Goal: Information Seeking & Learning: Learn about a topic

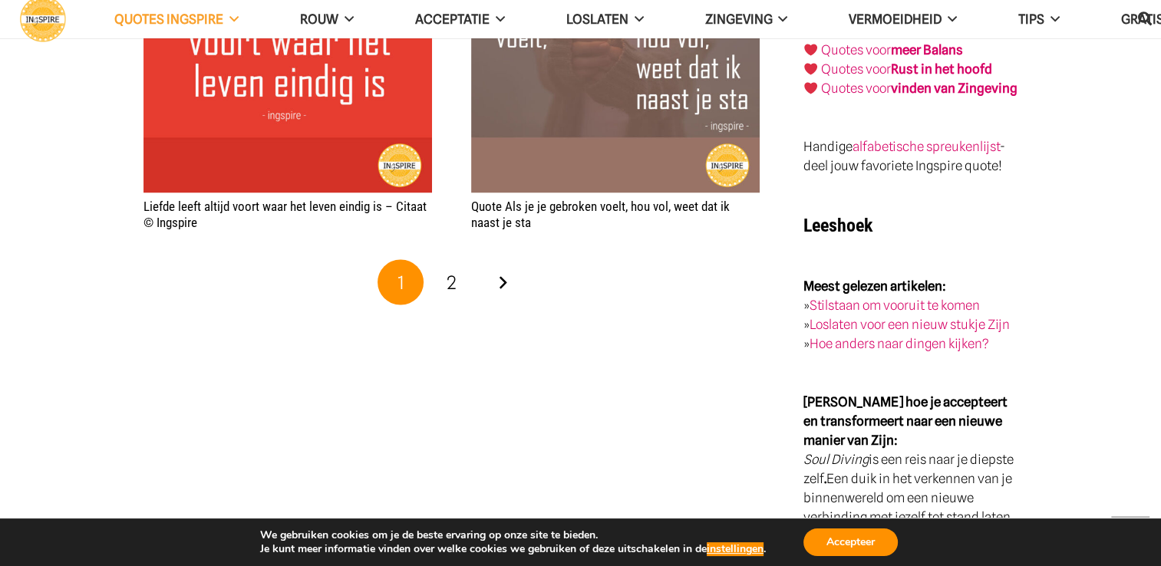
scroll to position [2687, 0]
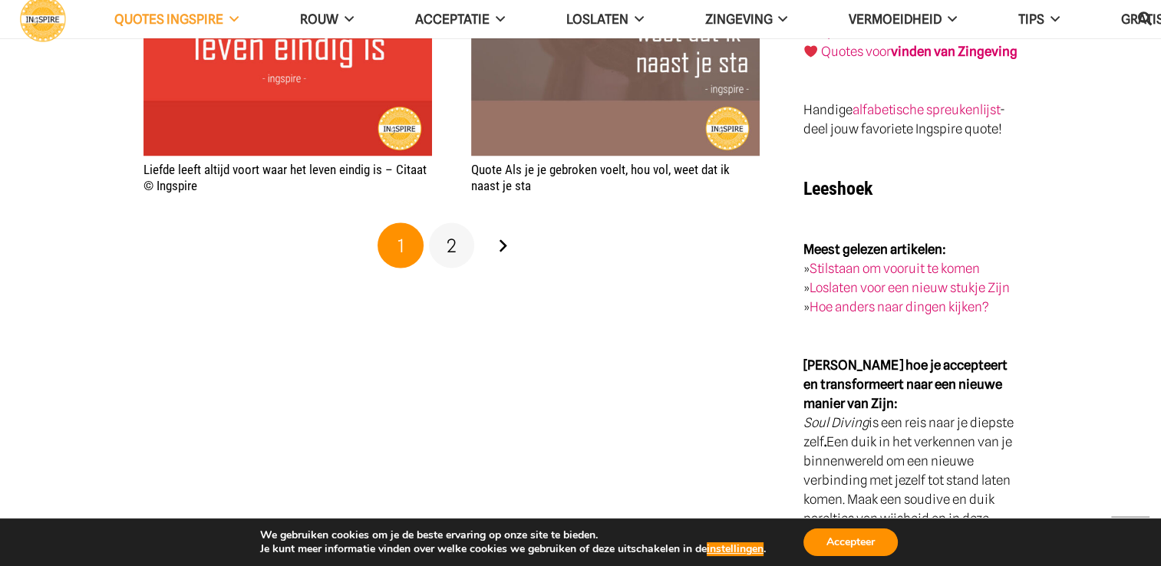
click at [451, 243] on span "2" at bounding box center [452, 245] width 10 height 22
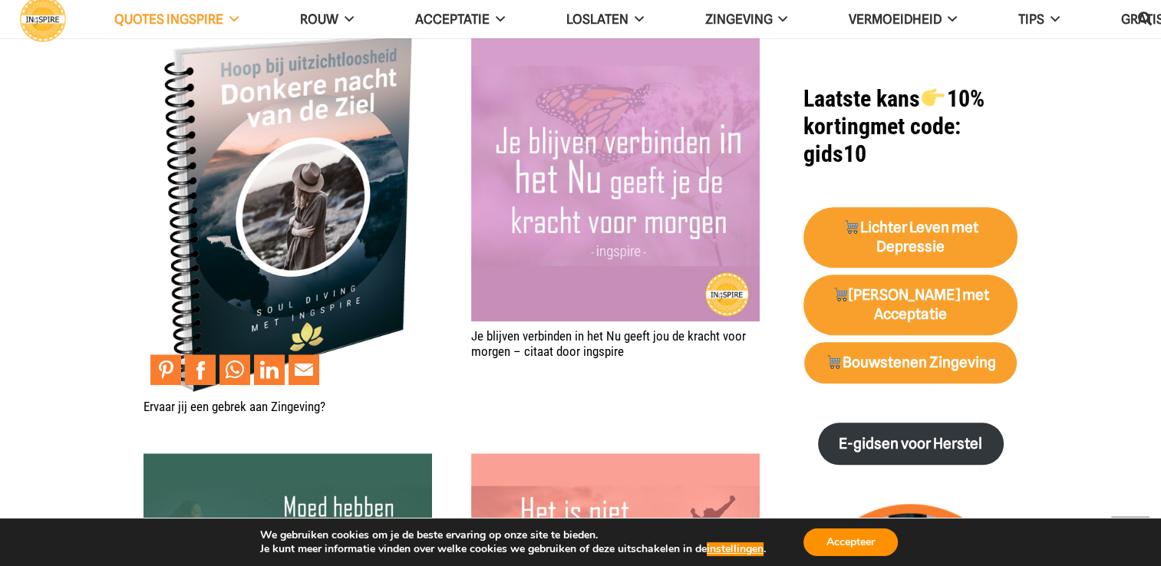
scroll to position [1535, 0]
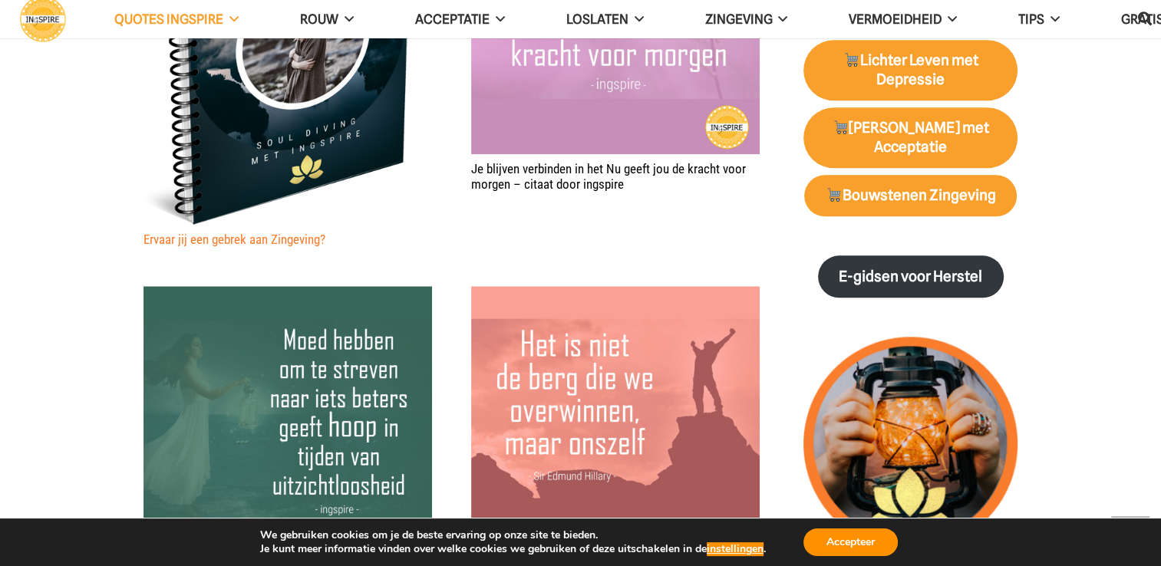
click at [244, 238] on link "Ervaar jij een gebrek aan Zingeving?" at bounding box center [235, 239] width 182 height 15
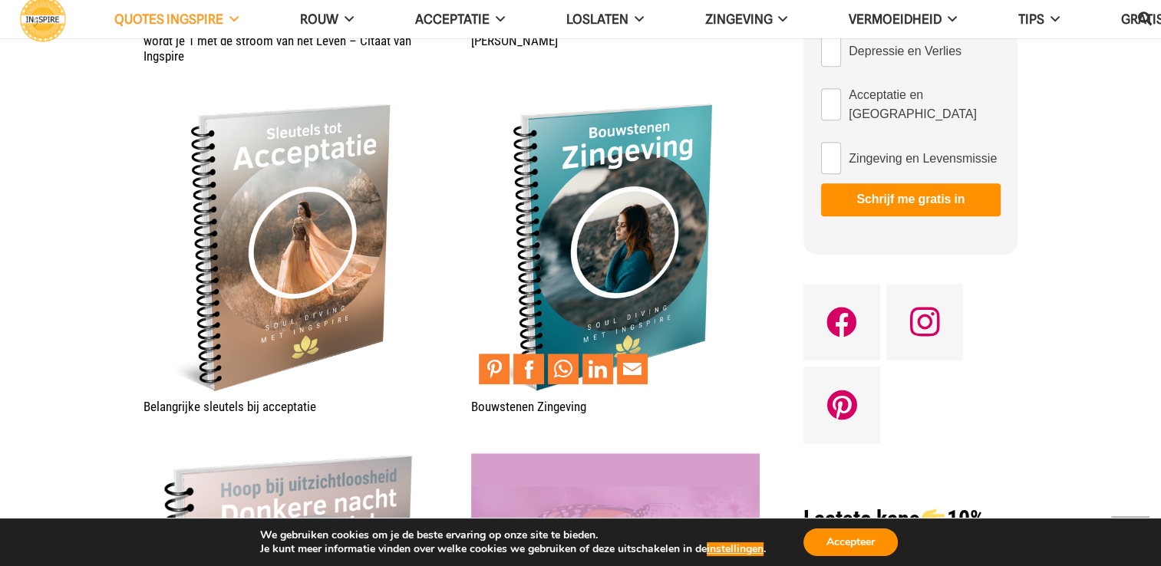
scroll to position [921, 0]
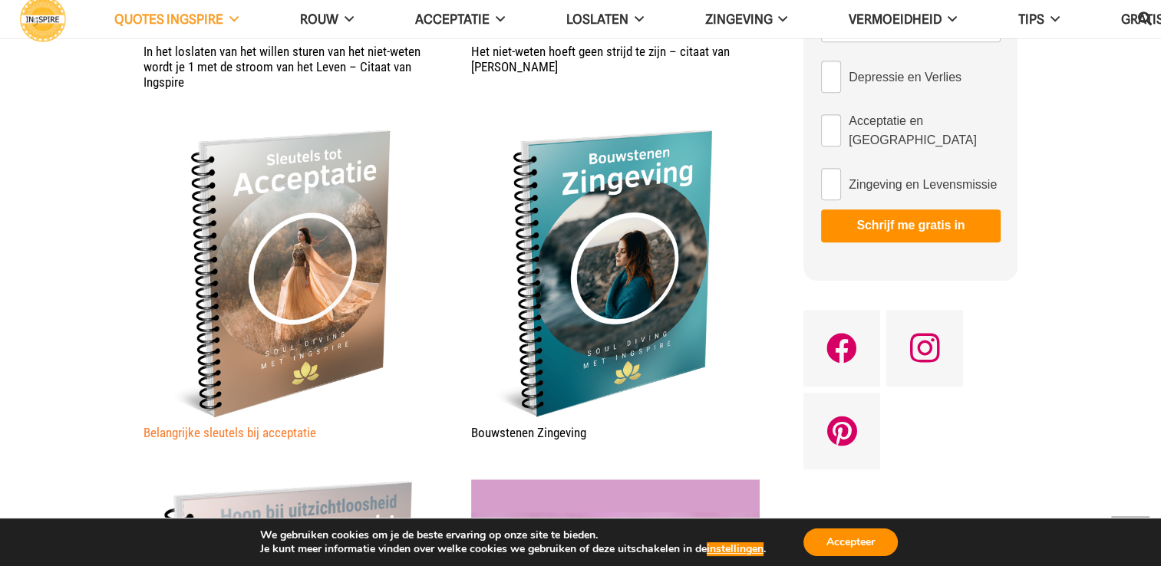
click at [242, 431] on link "Belangrijke sleutels bij acceptatie" at bounding box center [230, 432] width 173 height 15
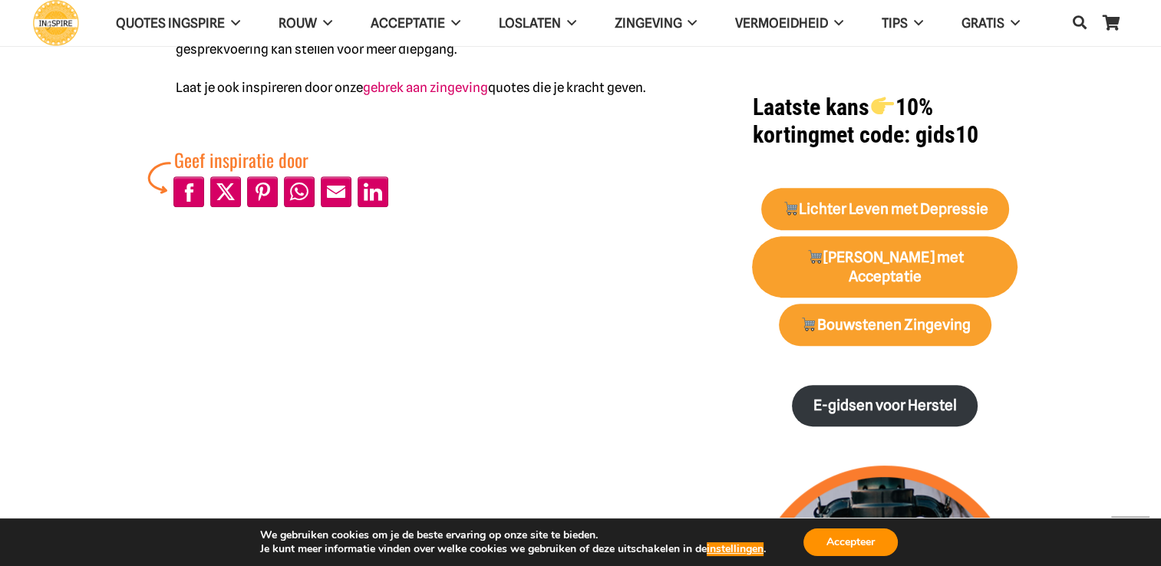
scroll to position [614, 0]
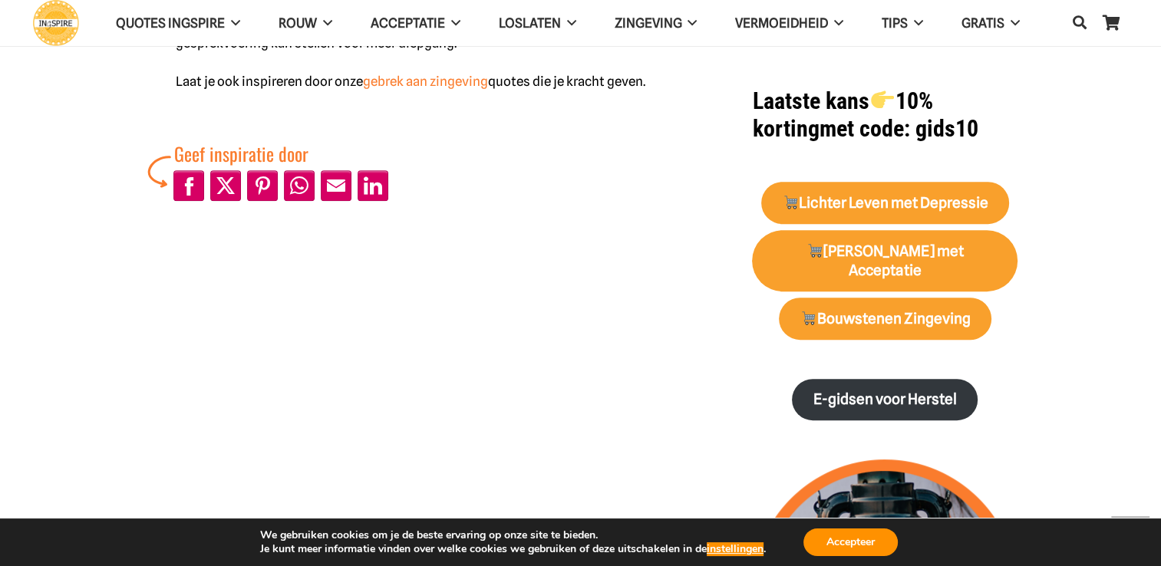
click at [422, 84] on link "gebrek aan zingeving" at bounding box center [425, 81] width 125 height 15
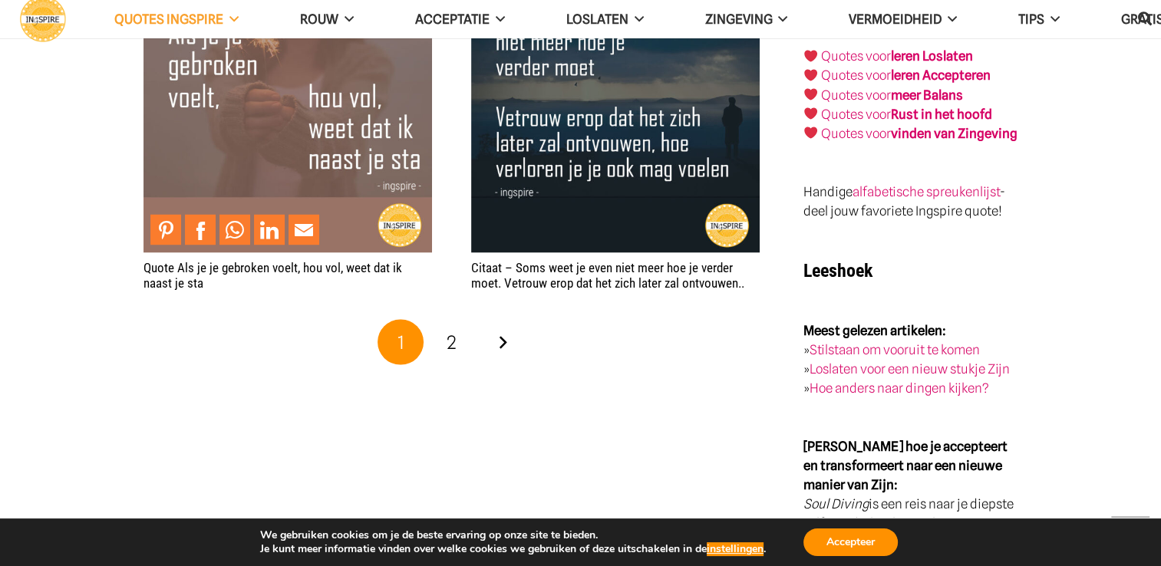
scroll to position [2917, 0]
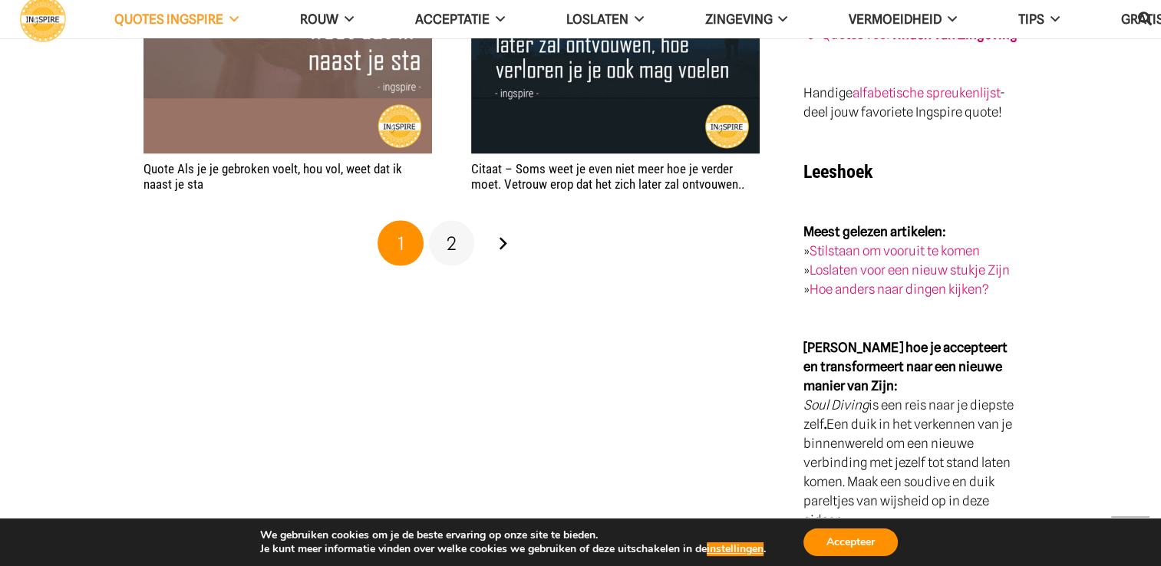
click at [451, 243] on span "2" at bounding box center [452, 244] width 10 height 22
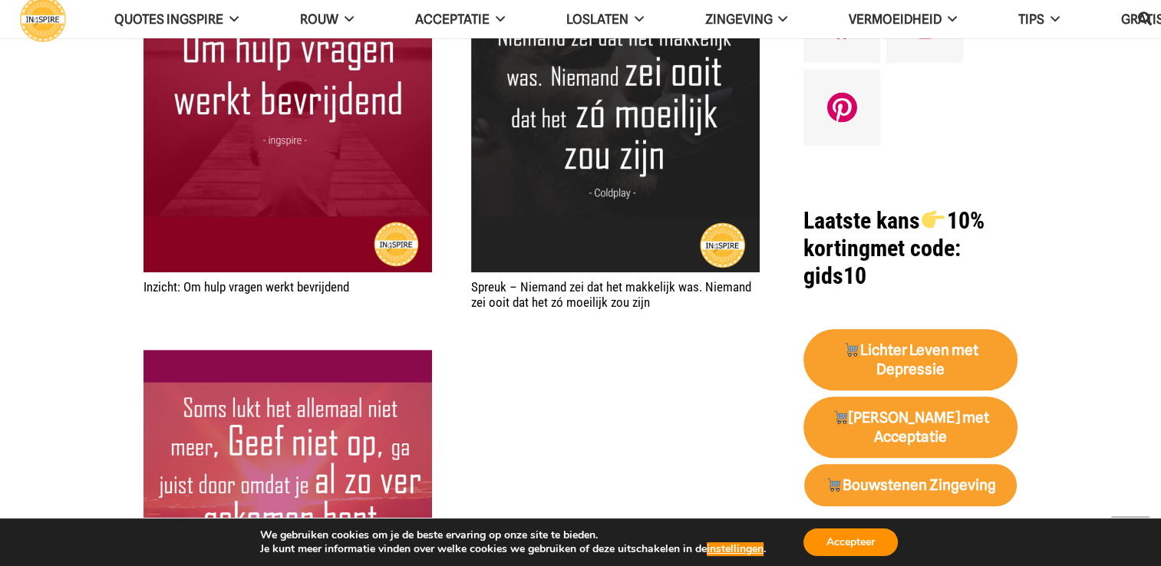
scroll to position [1612, 0]
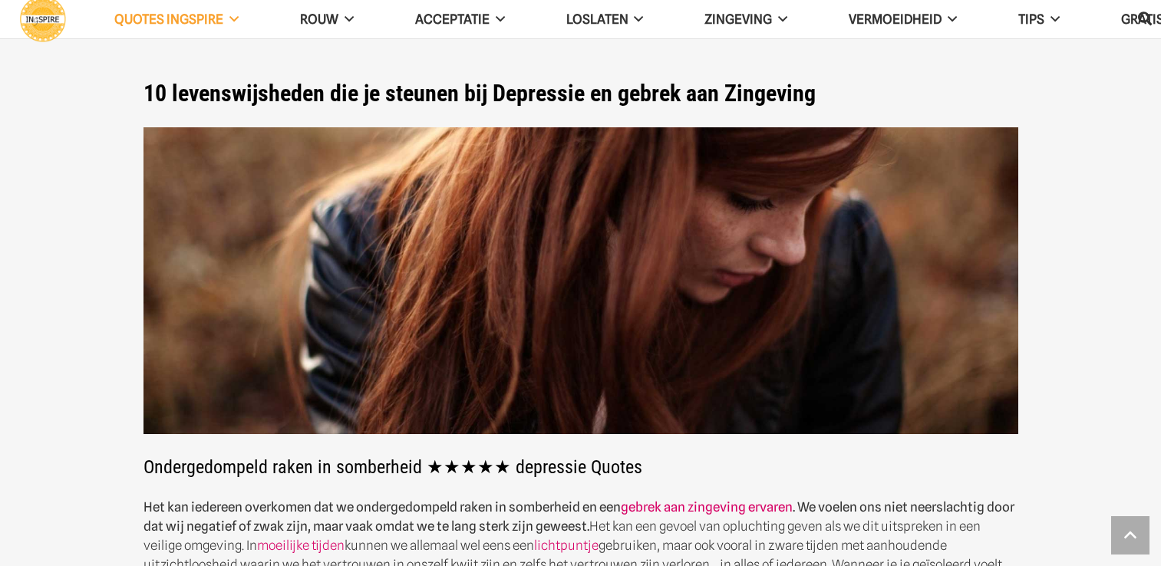
scroll to position [2917, 0]
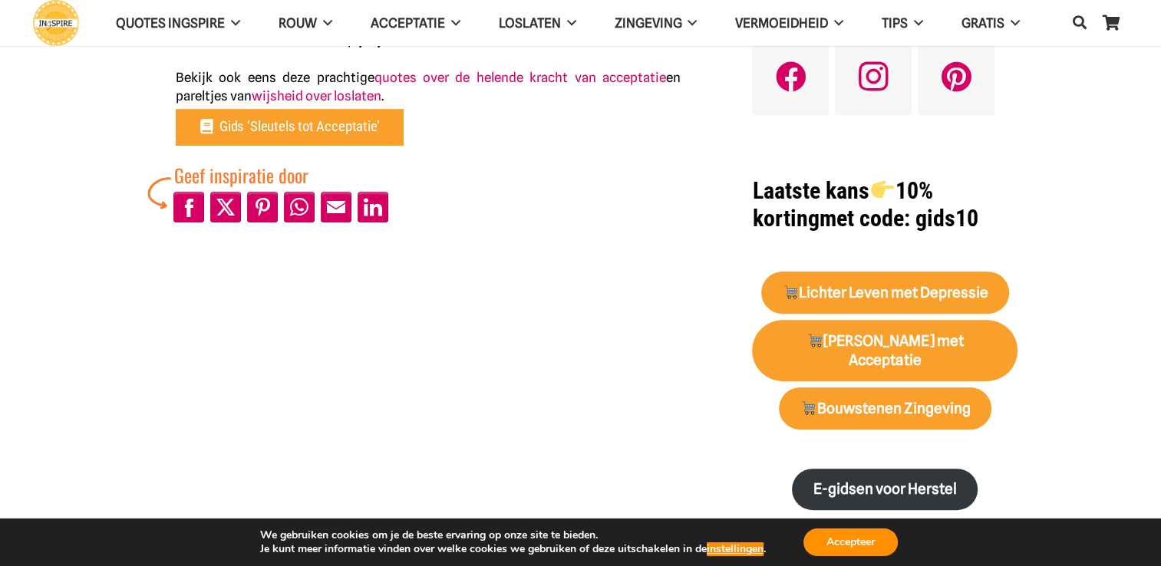
scroll to position [537, 0]
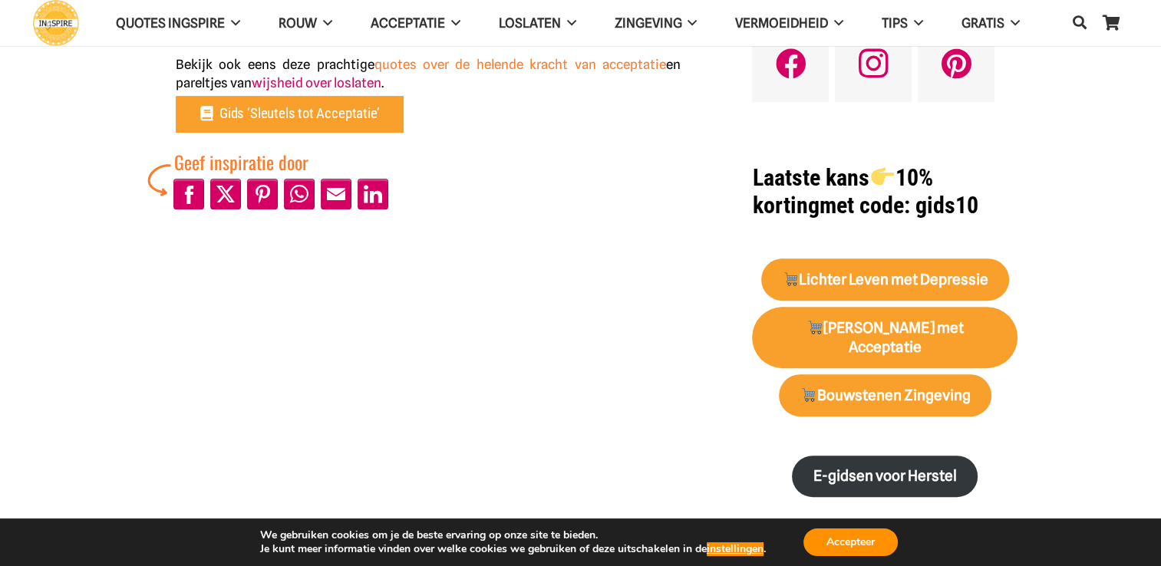
click at [474, 61] on link "quotes over de helende kracht van acceptatie" at bounding box center [521, 64] width 292 height 15
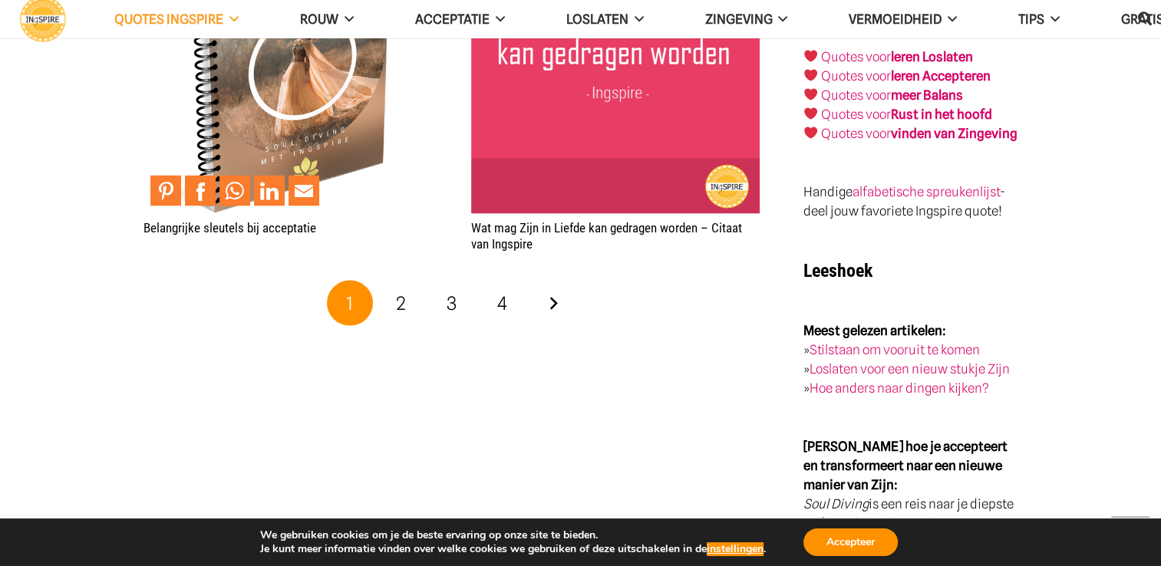
scroll to position [2994, 0]
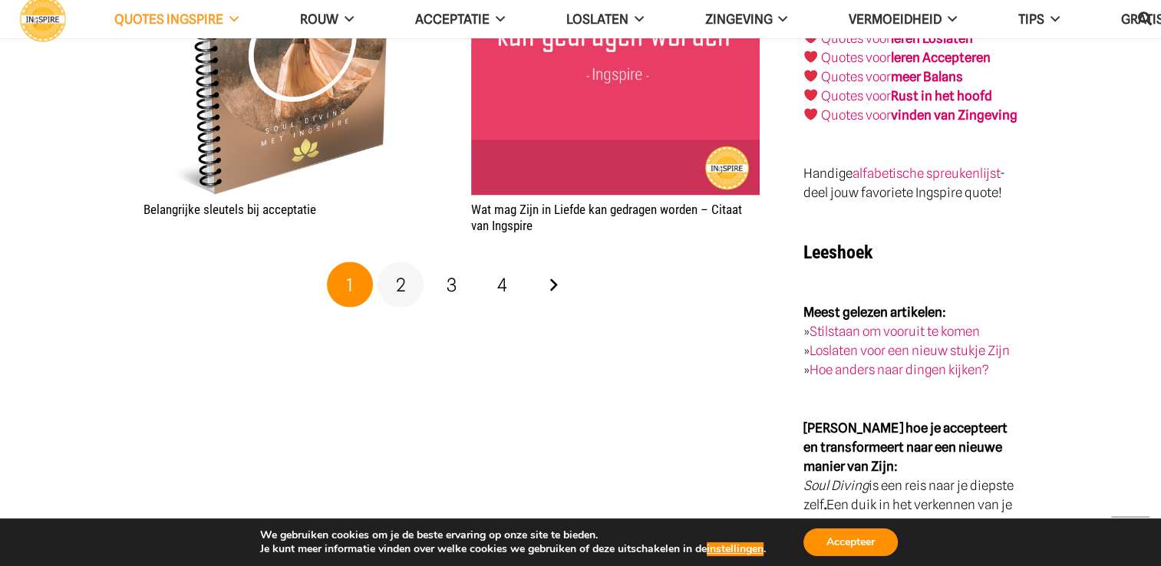
click at [402, 293] on span "2" at bounding box center [401, 285] width 10 height 22
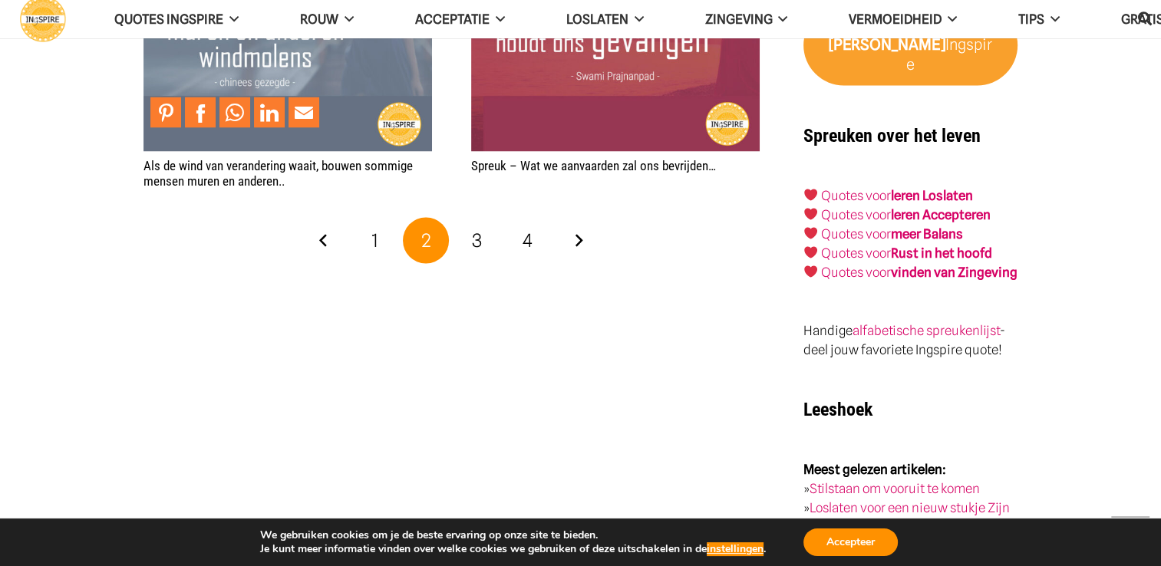
scroll to position [2840, 0]
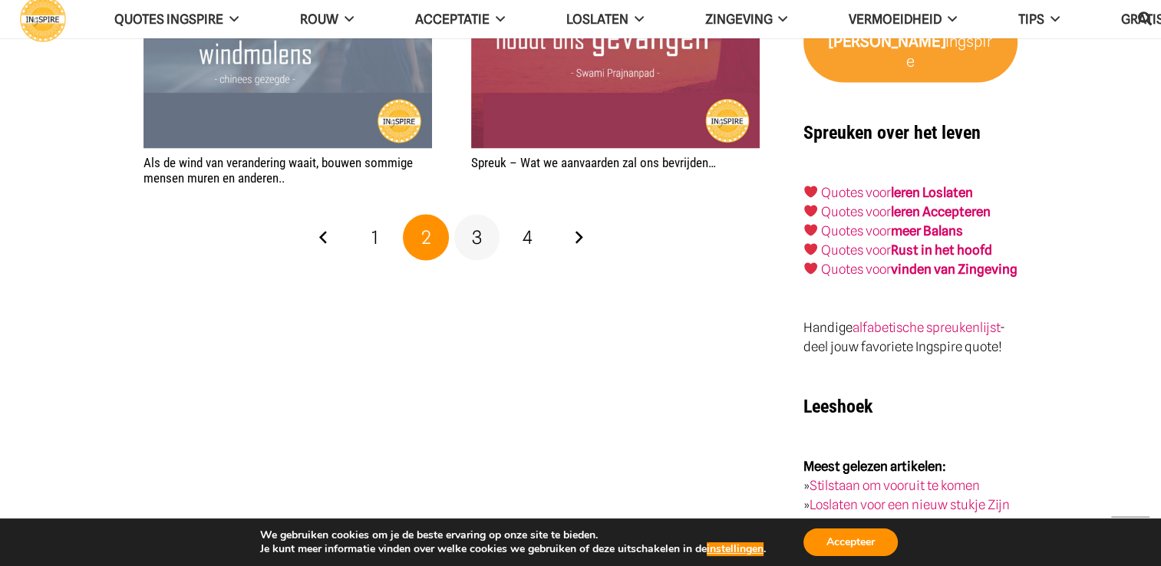
click at [471, 224] on link "3" at bounding box center [477, 237] width 46 height 46
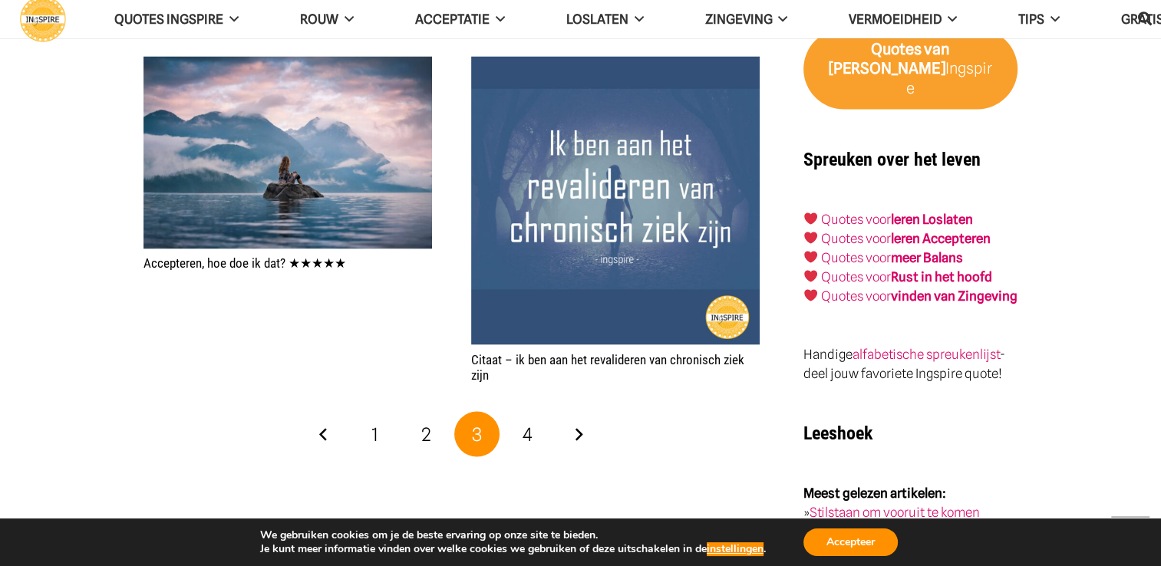
scroll to position [2840, 0]
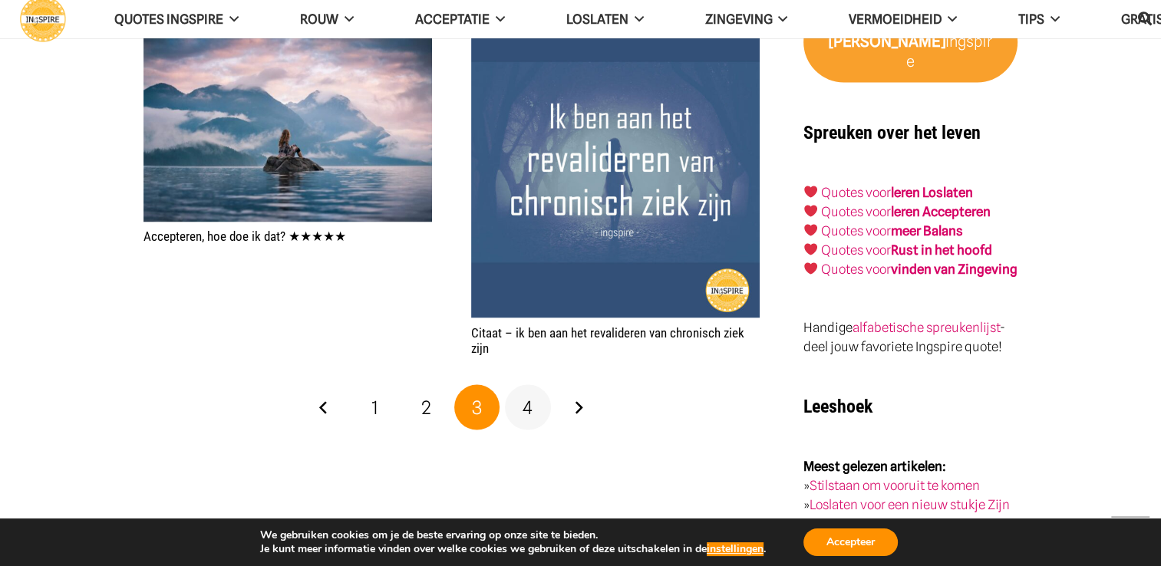
click at [523, 409] on span "4" at bounding box center [528, 407] width 10 height 22
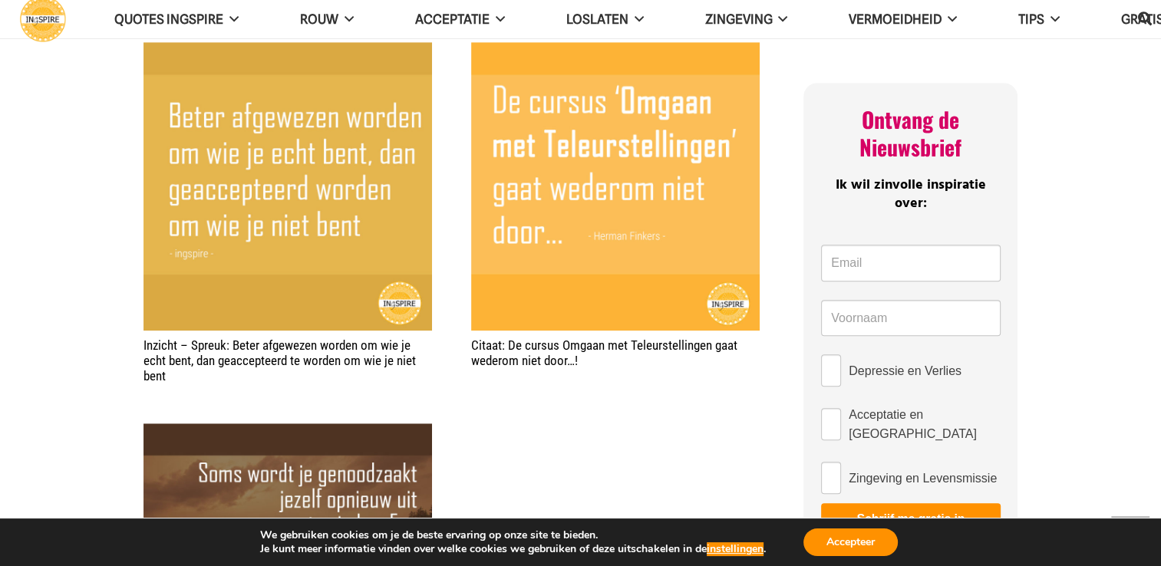
scroll to position [537, 0]
